Goal: Task Accomplishment & Management: Manage account settings

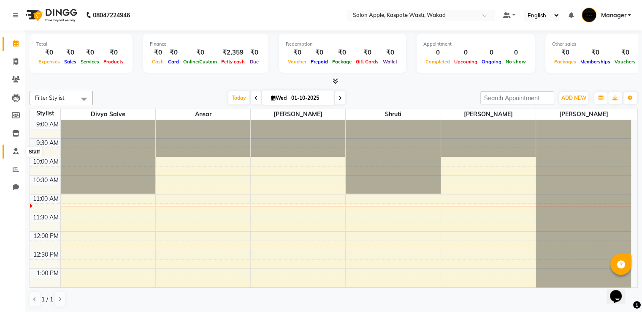
click at [16, 152] on icon at bounding box center [15, 151] width 5 height 6
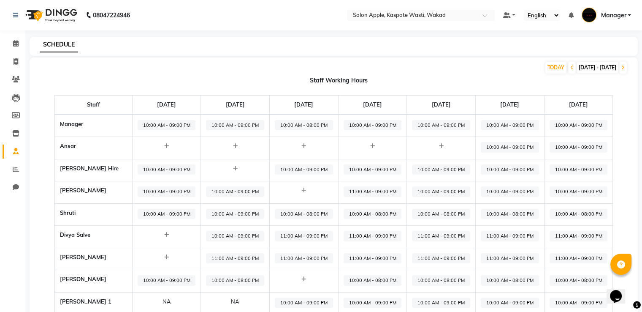
click at [242, 190] on span "10:00 AM - 09:00 PM" at bounding box center [235, 191] width 58 height 11
select select "10:00 AM"
select select "09:00 PM"
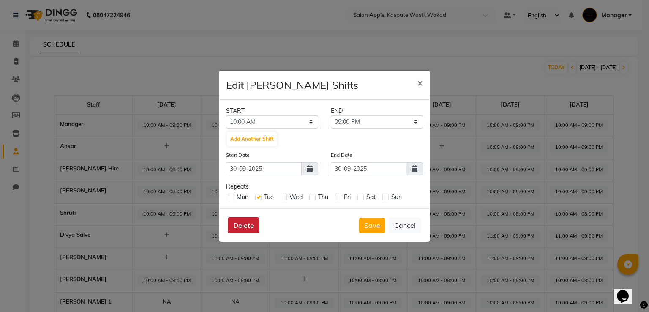
click at [253, 221] on button "Delete" at bounding box center [244, 225] width 32 height 16
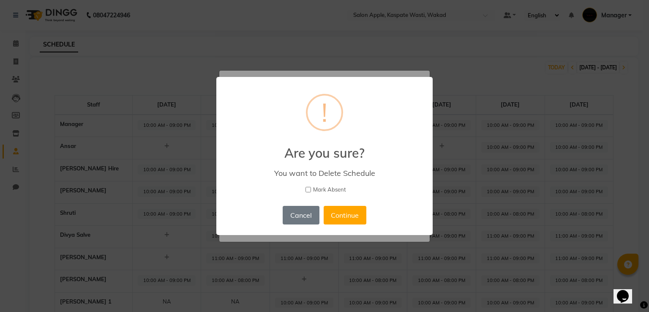
click at [309, 188] on input "Mark Absent" at bounding box center [307, 189] width 5 height 5
checkbox input "true"
click at [338, 209] on button "Continue" at bounding box center [345, 215] width 43 height 19
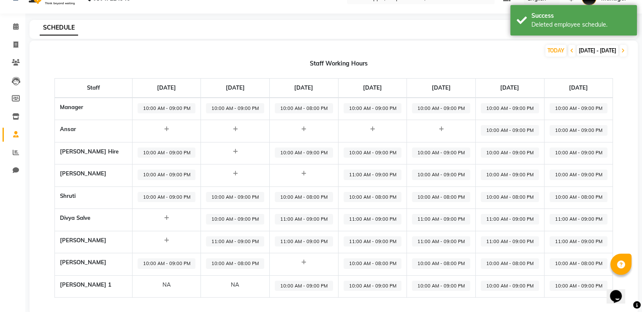
scroll to position [31, 0]
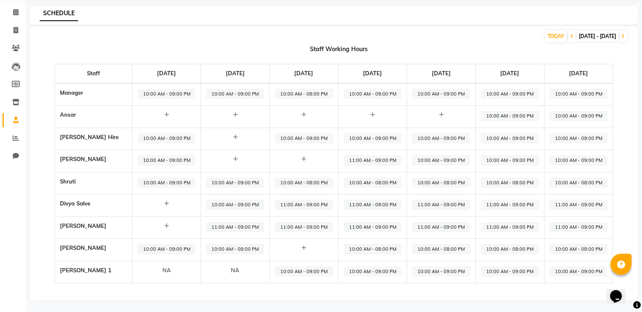
click at [238, 159] on icon at bounding box center [235, 158] width 5 height 5
select select "09:00 AM"
select select "10:00 PM"
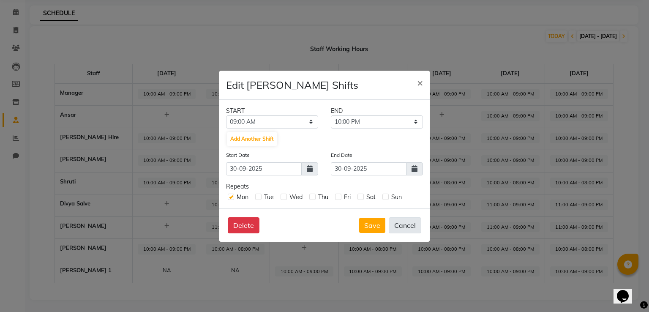
click at [402, 223] on button "Cancel" at bounding box center [405, 225] width 33 height 16
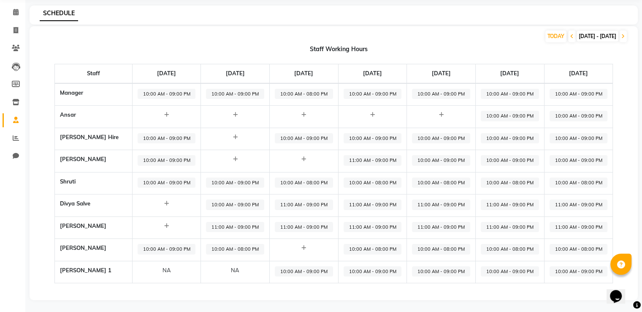
click at [238, 158] on icon at bounding box center [235, 158] width 5 height 5
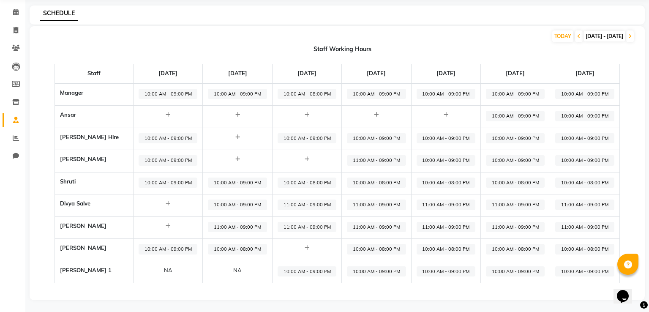
select select "09:00 AM"
select select "10:00 PM"
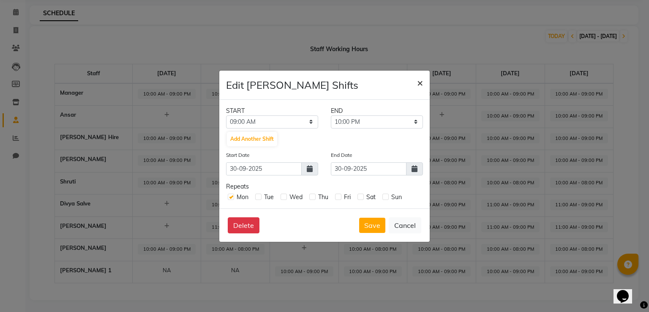
click at [421, 82] on span "×" at bounding box center [420, 82] width 6 height 13
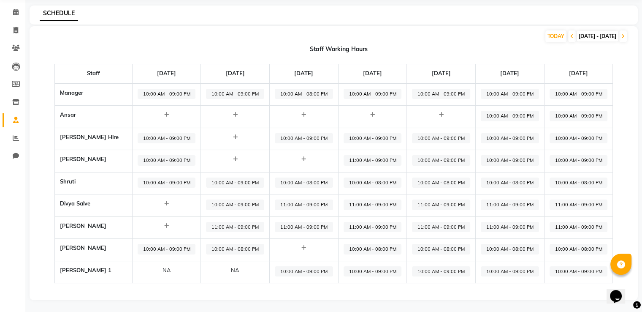
click at [238, 159] on icon at bounding box center [235, 158] width 5 height 5
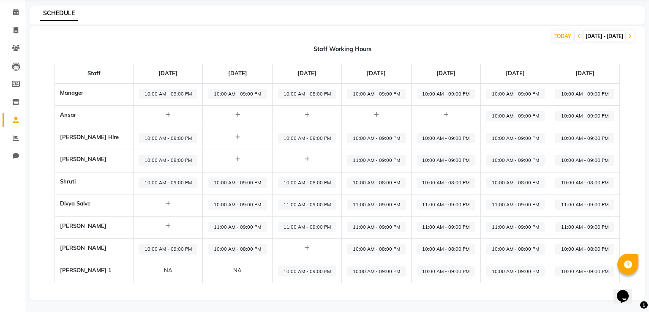
select select "09:00 AM"
select select "10:00 PM"
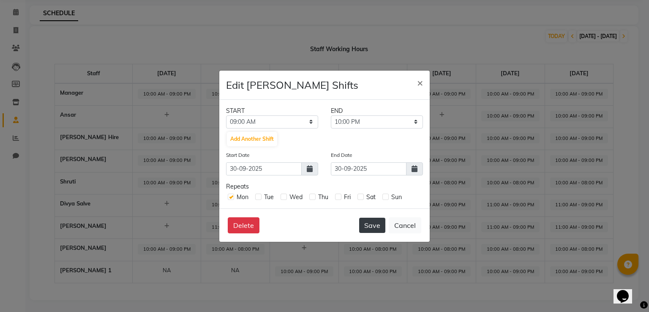
click at [368, 226] on button "Save" at bounding box center [372, 225] width 26 height 15
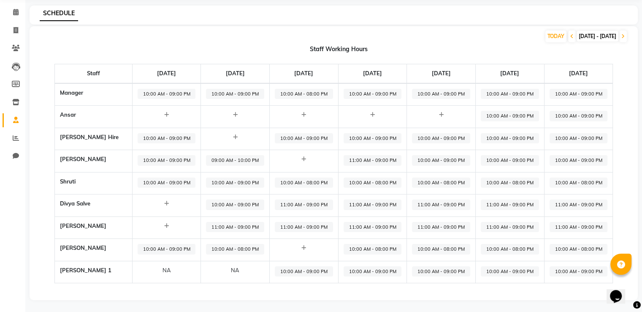
click at [230, 205] on span "10:00 AM - 09:00 PM" at bounding box center [235, 204] width 58 height 11
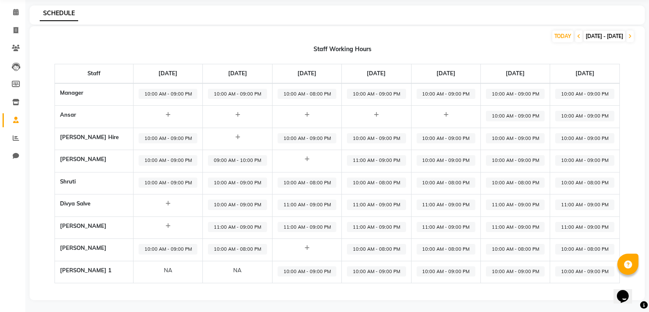
select select "10:00 AM"
select select "09:00 PM"
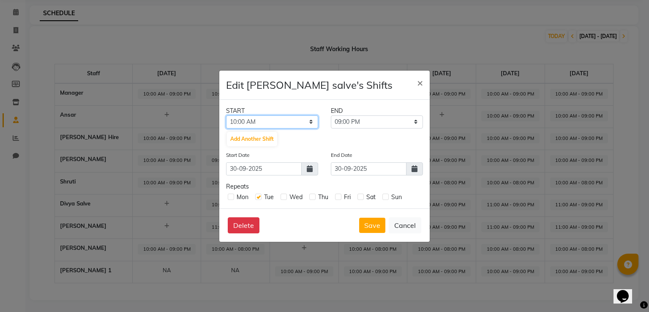
click at [251, 122] on select "12:00 AM 12:15 AM 12:30 AM 12:45 AM 01:00 AM 01:15 AM 01:30 AM 01:45 AM 02:00 A…" at bounding box center [272, 121] width 92 height 13
select select "11:00 AM"
click at [226, 115] on select "12:00 AM 12:15 AM 12:30 AM 12:45 AM 01:00 AM 01:15 AM 01:30 AM 01:45 AM 02:00 A…" at bounding box center [272, 121] width 92 height 13
click at [375, 226] on button "Save" at bounding box center [372, 225] width 26 height 15
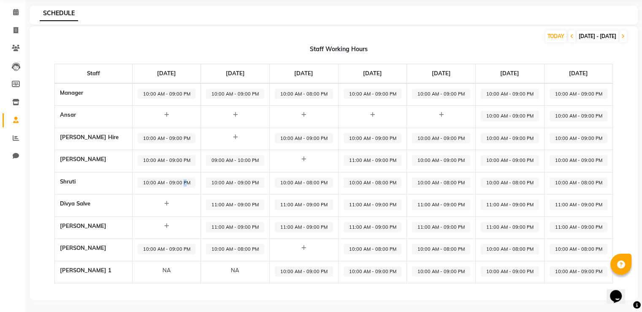
click at [187, 182] on span "10:00 AM - 09:00 PM" at bounding box center [167, 182] width 58 height 11
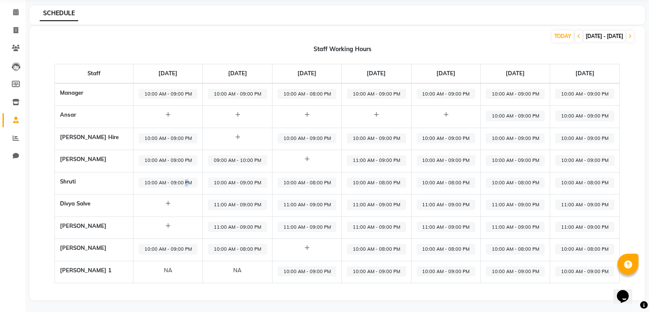
select select "10:00 AM"
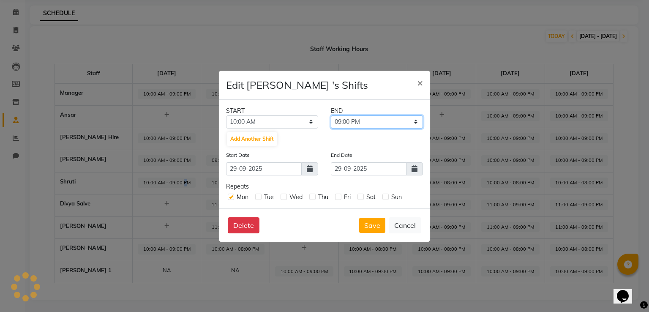
click at [378, 122] on select "10:15 AM 10:30 AM 10:45 AM 11:00 AM 11:15 AM 11:30 AM 11:45 AM 12:00 PM 12:15 P…" at bounding box center [377, 121] width 92 height 13
select select "08:00 PM"
click at [331, 115] on select "10:15 AM 10:30 AM 10:45 AM 11:00 AM 11:15 AM 11:30 AM 11:45 AM 12:00 PM 12:15 P…" at bounding box center [377, 121] width 92 height 13
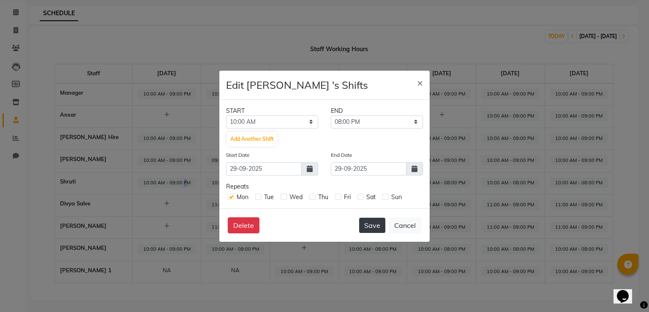
click at [377, 223] on button "Save" at bounding box center [372, 225] width 26 height 15
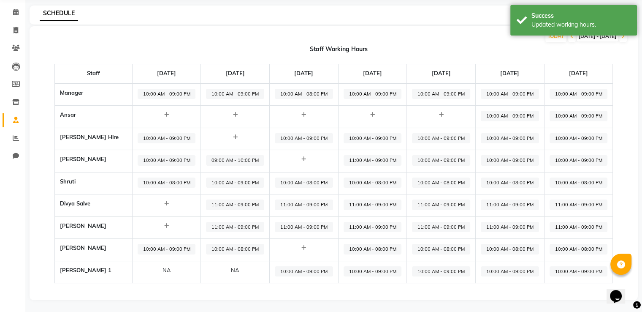
click at [260, 182] on span "10:00 AM - 09:00 PM" at bounding box center [235, 182] width 58 height 11
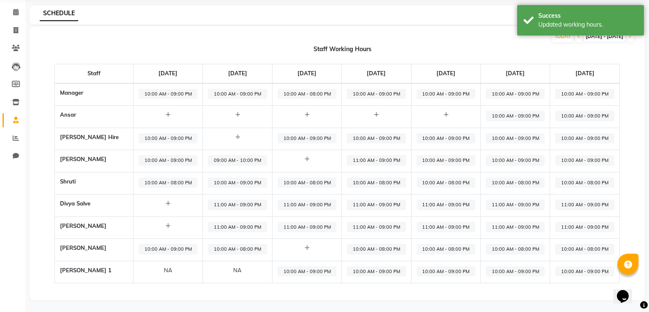
select select "10:00 AM"
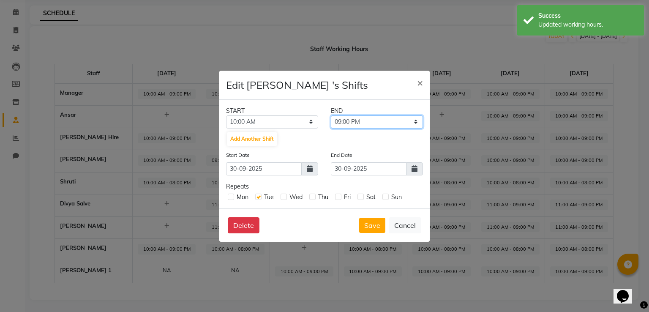
click at [417, 122] on select "10:15 AM 10:30 AM 10:45 AM 11:00 AM 11:15 AM 11:30 AM 11:45 AM 12:00 PM 12:15 P…" at bounding box center [377, 121] width 92 height 13
select select "08:00 PM"
click at [331, 115] on select "10:15 AM 10:30 AM 10:45 AM 11:00 AM 11:15 AM 11:30 AM 11:45 AM 12:00 PM 12:15 P…" at bounding box center [377, 121] width 92 height 13
click at [377, 226] on button "Save" at bounding box center [372, 225] width 26 height 15
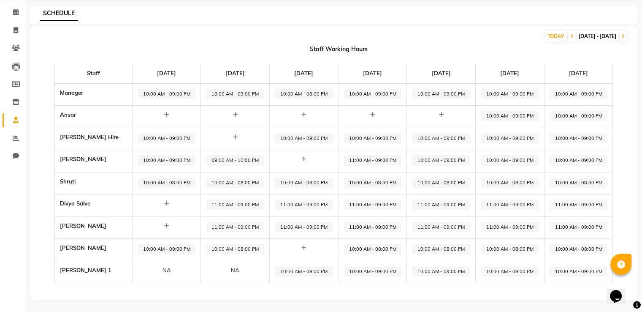
scroll to position [0, 0]
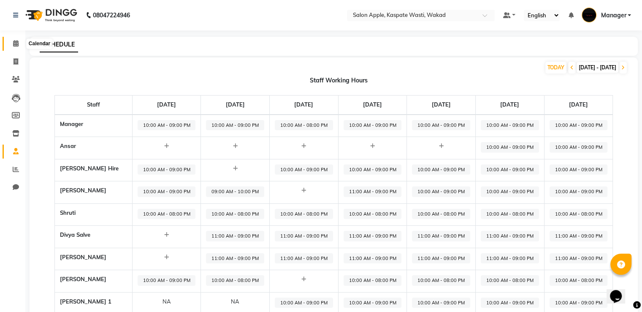
click at [13, 44] on icon at bounding box center [15, 43] width 5 height 6
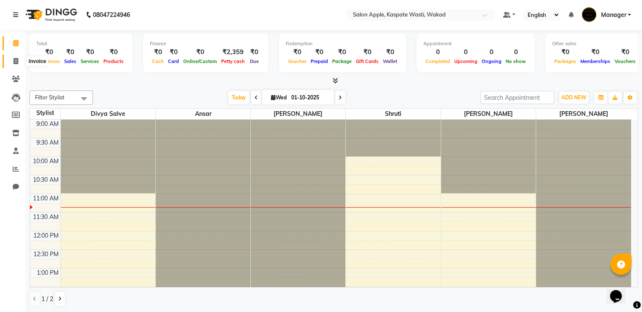
click at [19, 60] on span at bounding box center [15, 62] width 15 height 10
select select "7956"
select select "service"
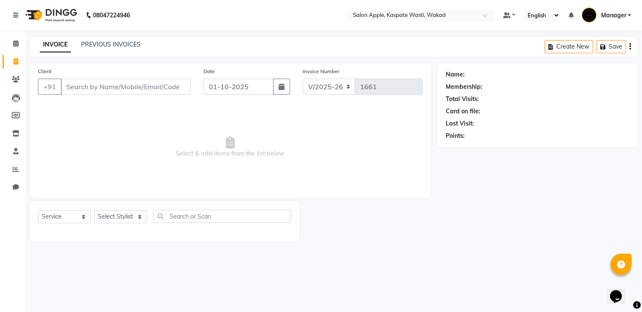
select select "88767"
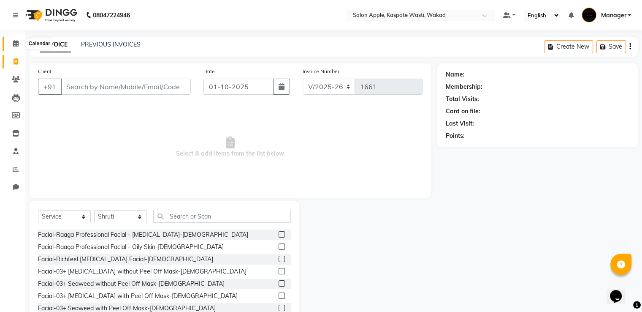
click at [17, 41] on icon at bounding box center [15, 43] width 5 height 6
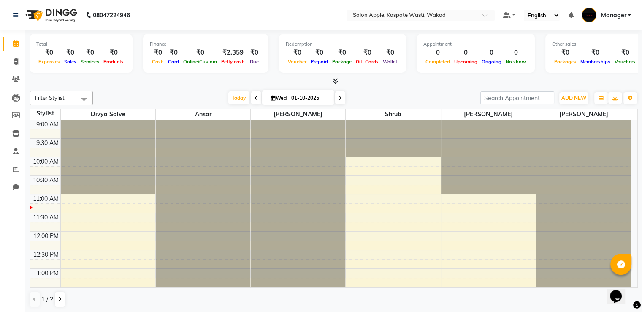
click at [334, 79] on icon at bounding box center [335, 81] width 5 height 6
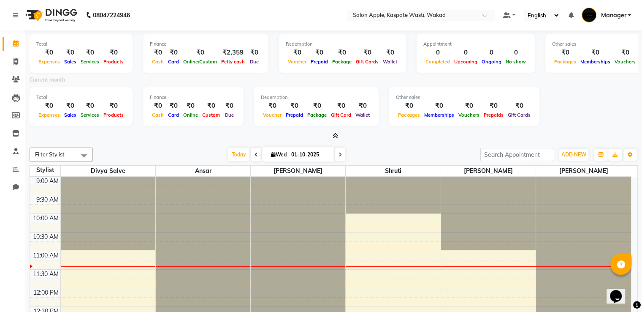
click at [333, 133] on icon at bounding box center [335, 136] width 5 height 6
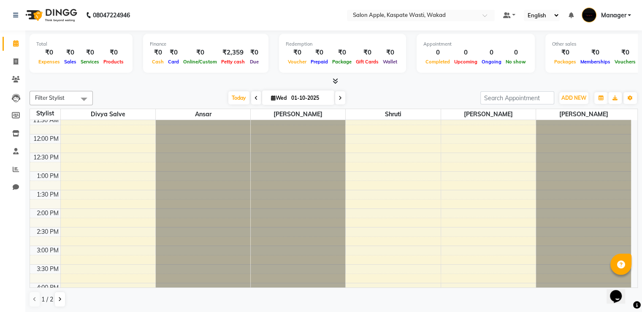
scroll to position [57, 0]
